Goal: Information Seeking & Learning: Check status

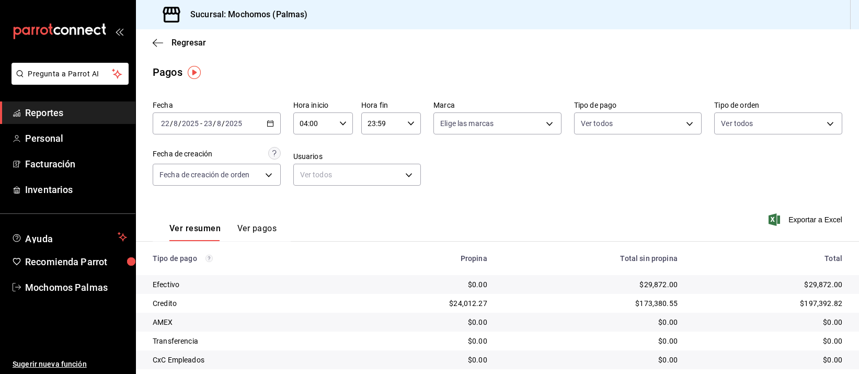
click at [273, 128] on div "2025-08-22 22 / 8 / 2025 - 2025-08-23 23 / 8 / 2025" at bounding box center [217, 123] width 128 height 22
click at [271, 126] on icon "button" at bounding box center [270, 123] width 7 height 7
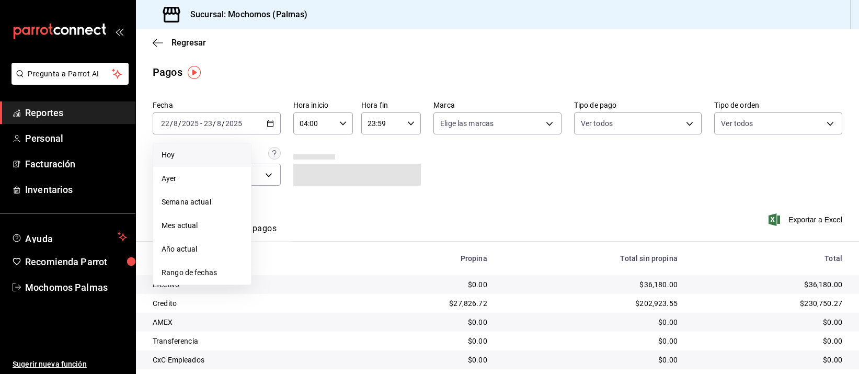
click at [218, 152] on span "Hoy" at bounding box center [202, 155] width 81 height 11
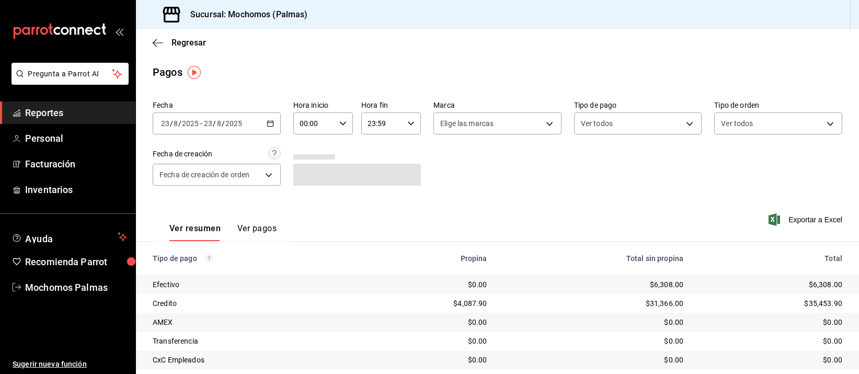
click at [343, 126] on icon "button" at bounding box center [342, 123] width 7 height 7
click at [307, 181] on span "04" at bounding box center [306, 185] width 13 height 8
type input "04:00"
click at [507, 186] on div at bounding box center [429, 187] width 859 height 374
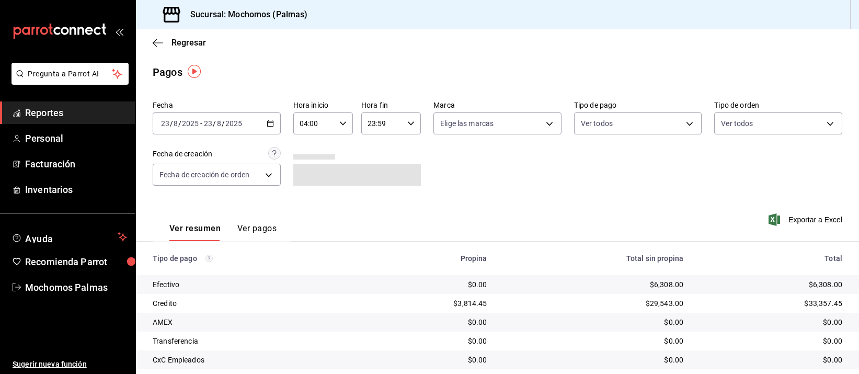
scroll to position [106, 0]
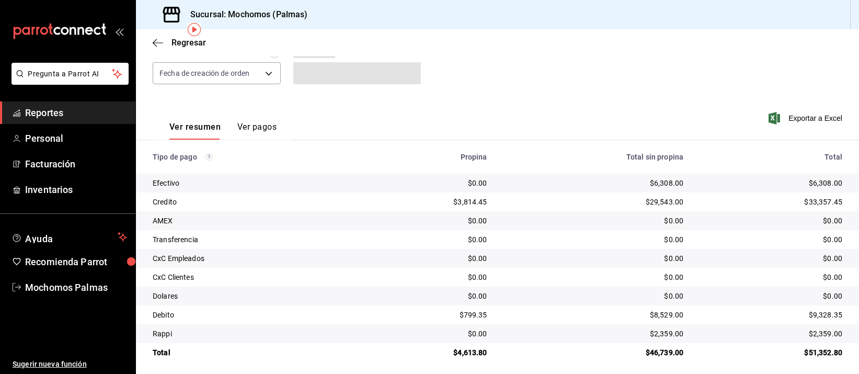
scroll to position [106, 0]
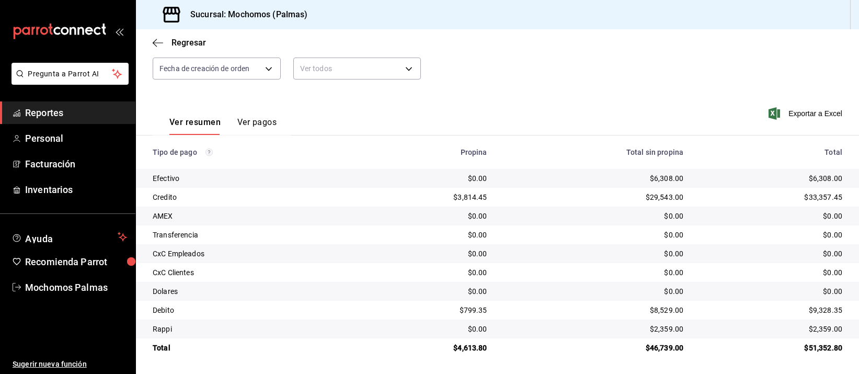
click at [624, 266] on td "$0.00" at bounding box center [594, 272] width 197 height 19
click at [581, 62] on div "Fecha 2025-08-23 23 / 8 / 2025 - 2025-08-23 23 / 8 / 2025 Hora inicio 04:00 Hor…" at bounding box center [498, 41] width 690 height 101
click at [562, 264] on td "$0.00" at bounding box center [594, 272] width 197 height 19
click at [558, 272] on div "$0.00" at bounding box center [594, 272] width 180 height 10
click at [569, 282] on td "$0.00" at bounding box center [594, 291] width 197 height 19
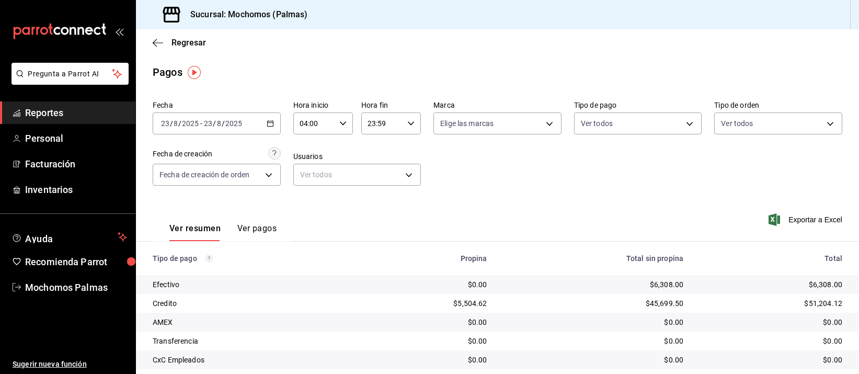
click at [736, 257] on div "Total" at bounding box center [771, 258] width 142 height 8
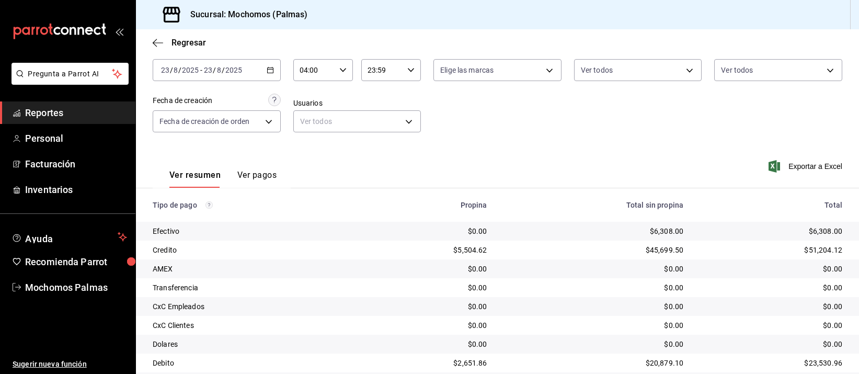
scroll to position [106, 0]
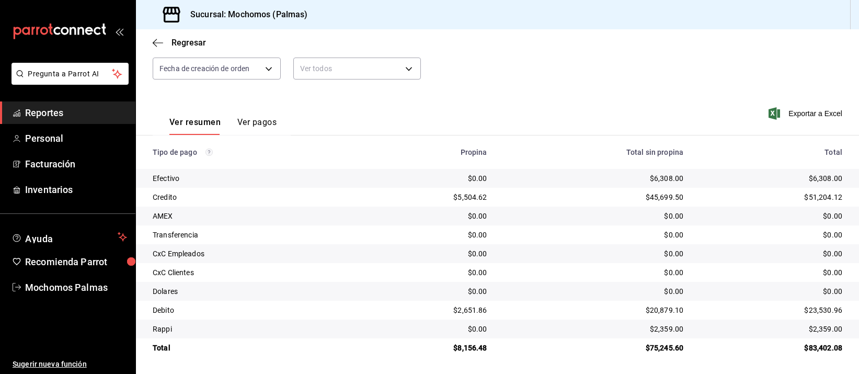
click at [633, 207] on td "$0.00" at bounding box center [594, 216] width 197 height 19
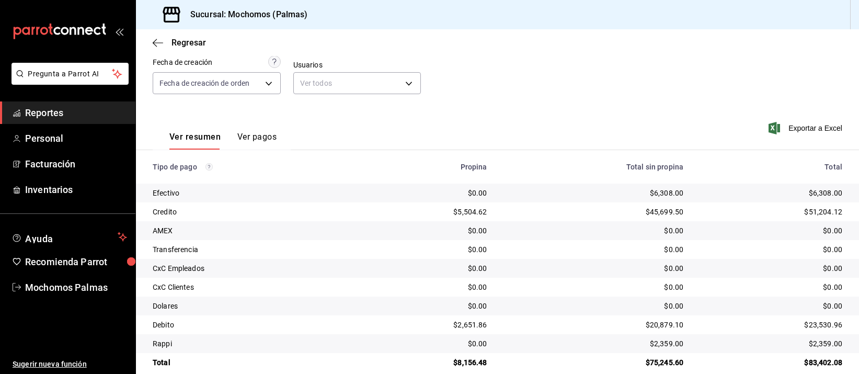
scroll to position [106, 0]
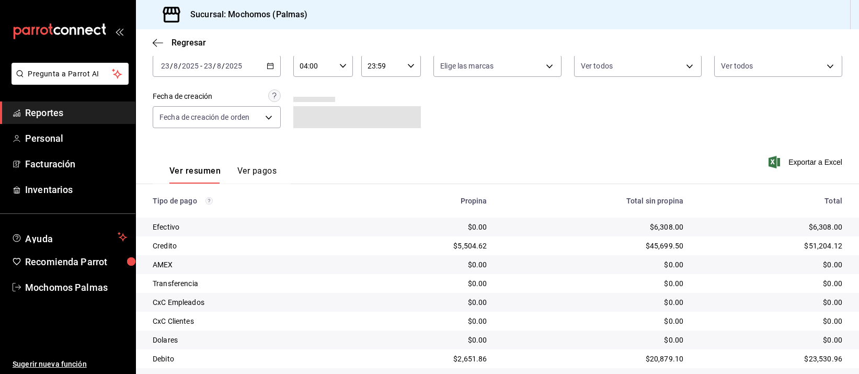
scroll to position [106, 0]
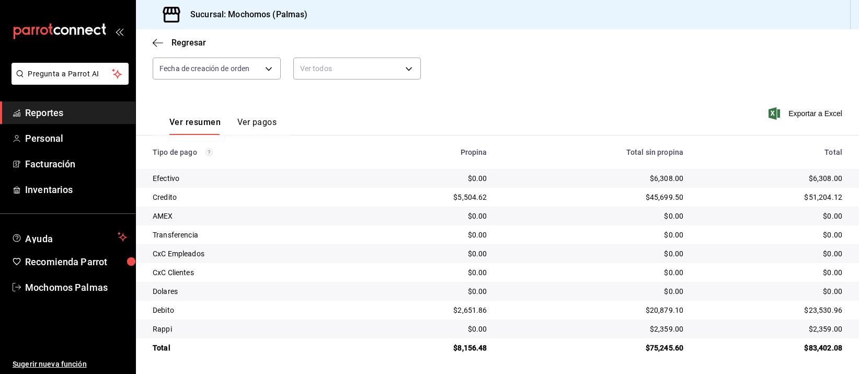
click at [665, 54] on div "Regresar" at bounding box center [497, 42] width 723 height 27
click at [612, 274] on div "$0.00" at bounding box center [594, 272] width 180 height 10
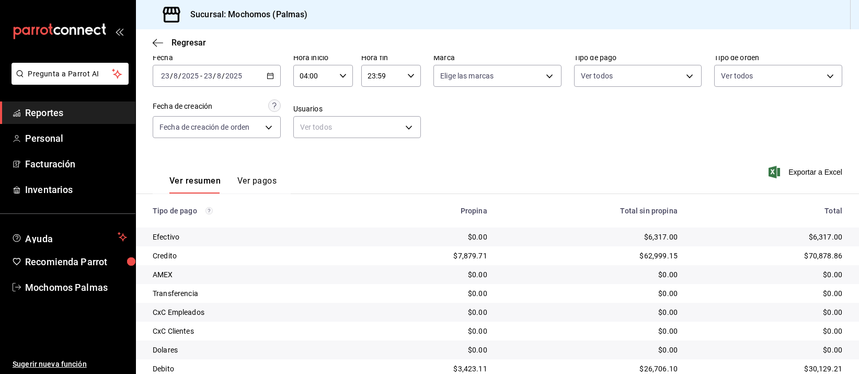
scroll to position [106, 0]
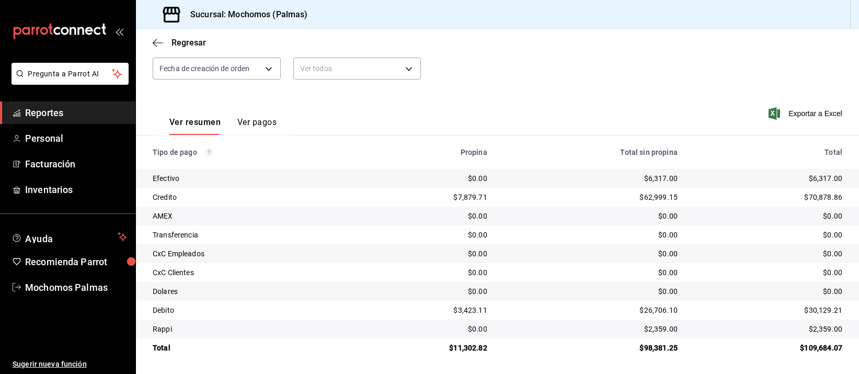
click at [658, 207] on tbody "Efectivo $0.00 $6,317.00 $6,317.00 Credito $7,879.71 $62,999.15 $70,878.86 AMEX…" at bounding box center [497, 263] width 723 height 188
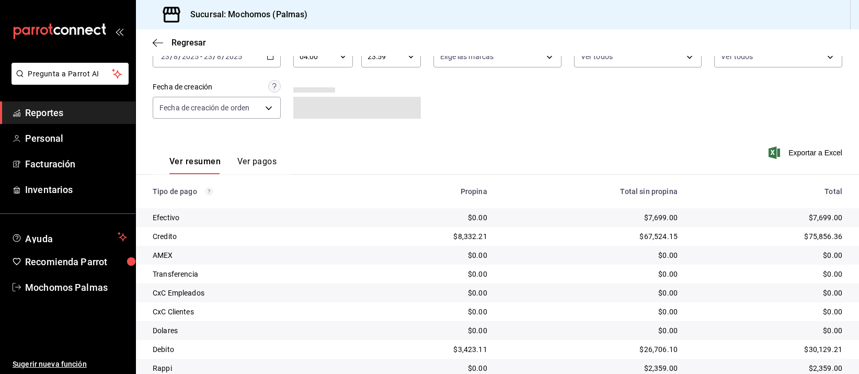
scroll to position [106, 0]
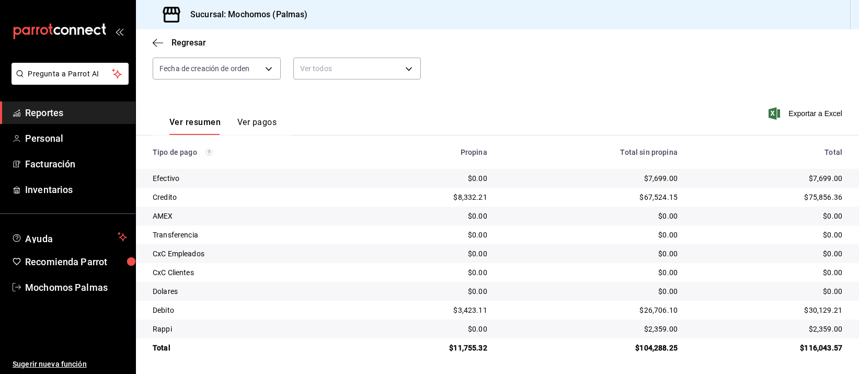
click at [618, 165] on th "Total sin propina" at bounding box center [591, 151] width 190 height 33
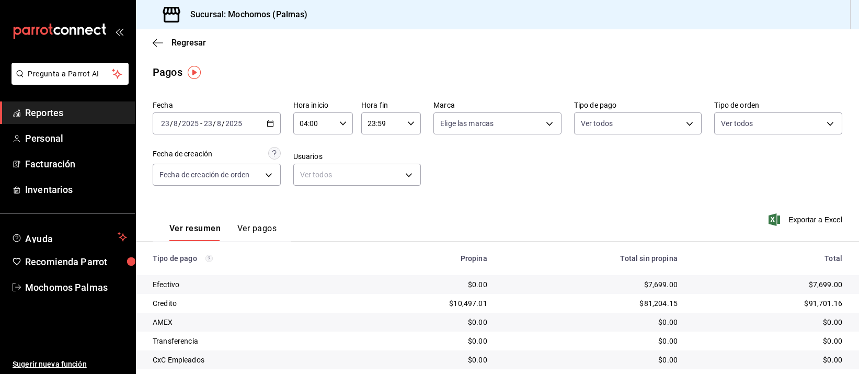
click at [542, 237] on div "Ver resumen Ver pagos Exportar a Excel" at bounding box center [497, 225] width 723 height 55
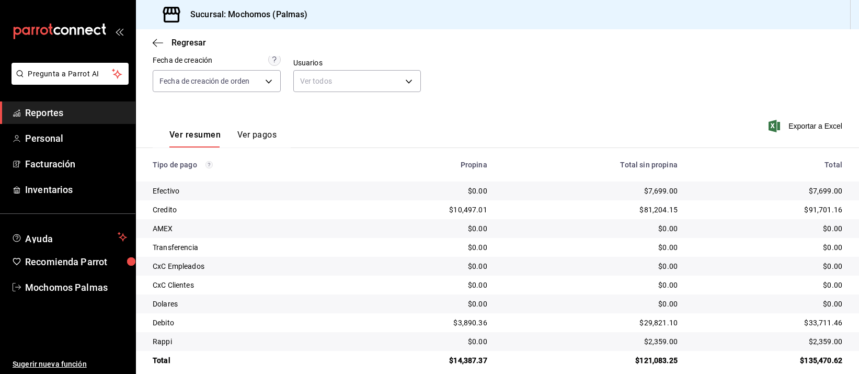
scroll to position [106, 0]
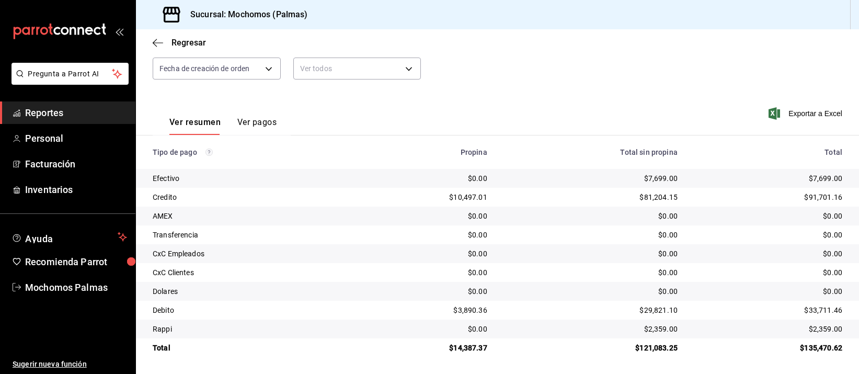
click at [462, 181] on div "$0.00" at bounding box center [425, 178] width 124 height 10
drag, startPoint x: 478, startPoint y: 210, endPoint x: 493, endPoint y: 206, distance: 15.2
click at [489, 207] on td "$0.00" at bounding box center [425, 216] width 141 height 19
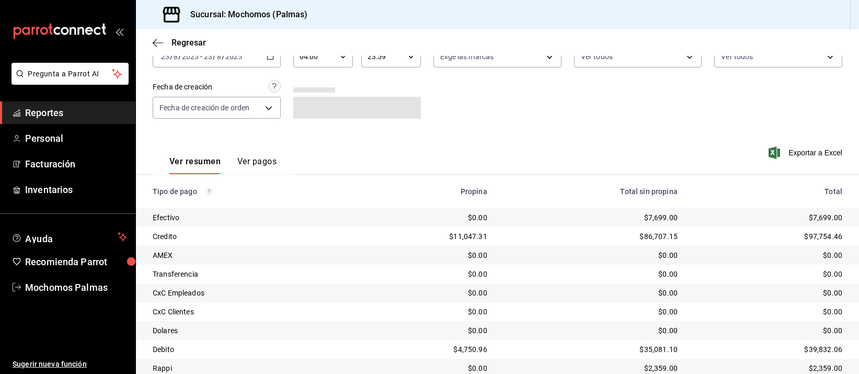
scroll to position [106, 0]
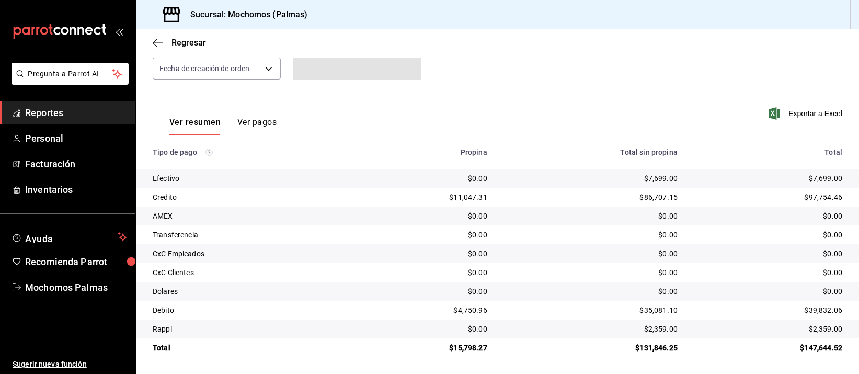
click at [614, 209] on td "$0.00" at bounding box center [591, 216] width 190 height 19
click at [558, 203] on td "$86,707.15" at bounding box center [591, 197] width 190 height 19
click at [537, 265] on td "$0.00" at bounding box center [591, 272] width 190 height 19
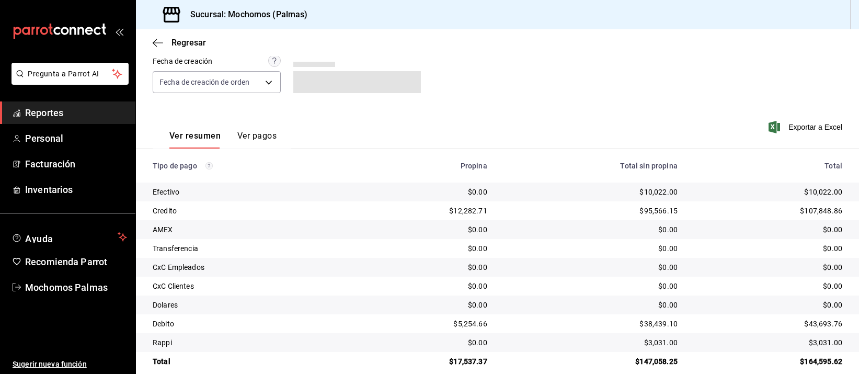
scroll to position [106, 0]
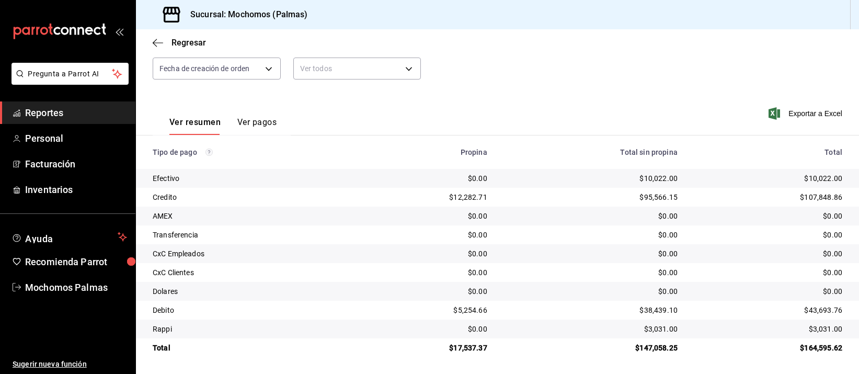
click at [685, 88] on div "Fecha [DATE] [DATE] - [DATE] [DATE] Hora inicio 04:00 Hora inicio Hora fin 23:5…" at bounding box center [498, 41] width 690 height 101
click at [484, 229] on td "$0.00" at bounding box center [425, 234] width 141 height 19
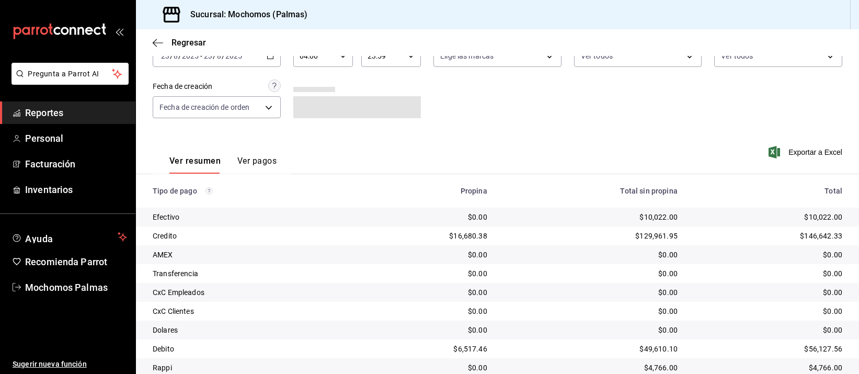
scroll to position [106, 0]
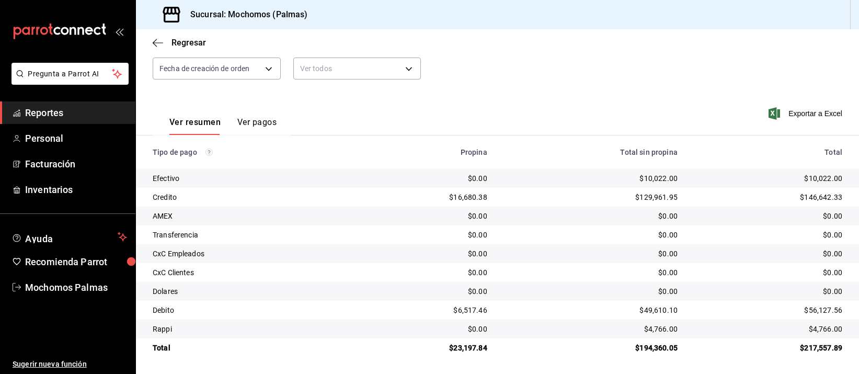
click at [673, 215] on td "$0.00" at bounding box center [591, 216] width 190 height 19
click at [570, 236] on div "$0.00" at bounding box center [591, 235] width 174 height 10
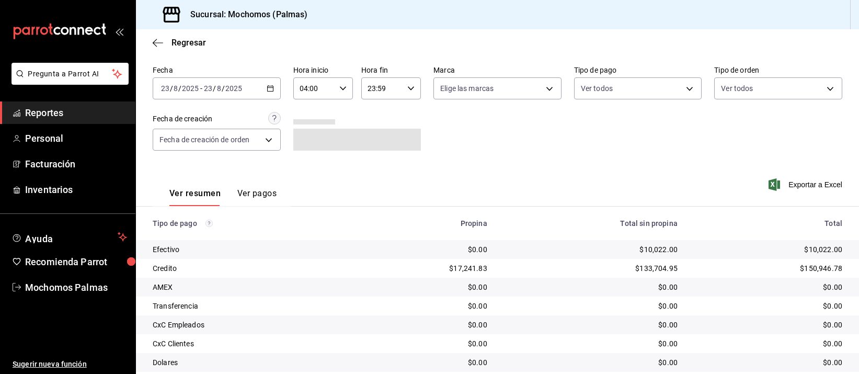
scroll to position [106, 0]
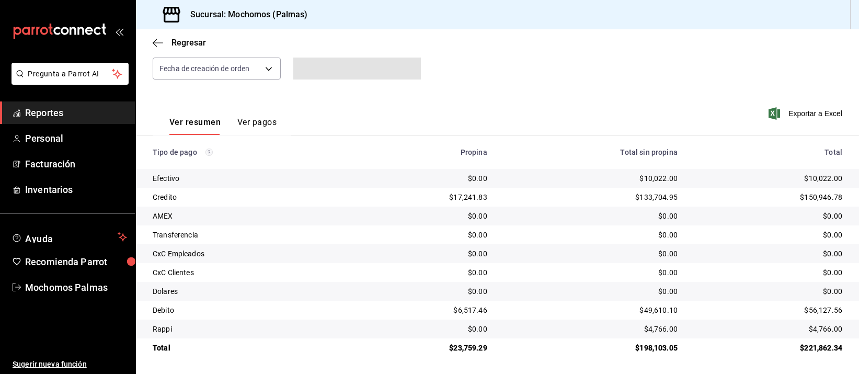
click at [570, 186] on td "$10,022.00" at bounding box center [591, 178] width 190 height 19
click at [524, 207] on td "$0.00" at bounding box center [591, 216] width 190 height 19
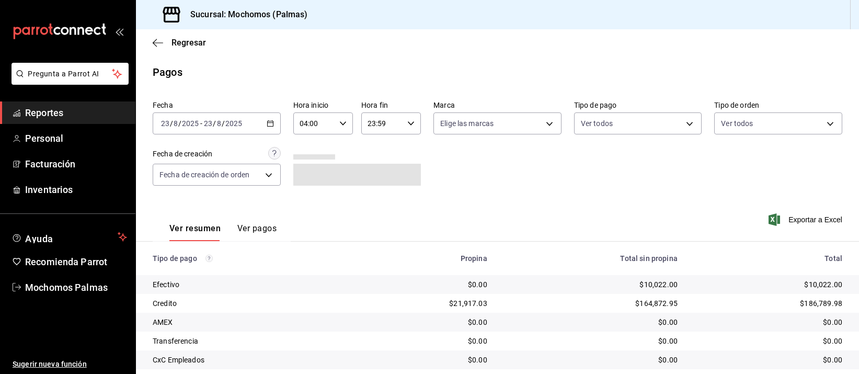
scroll to position [106, 0]
